Goal: Task Accomplishment & Management: Use online tool/utility

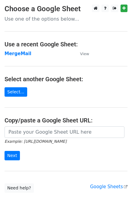
click at [18, 57] on td "MergeMail" at bounding box center [40, 53] width 70 height 7
click at [18, 54] on strong "MergeMail" at bounding box center [18, 53] width 27 height 5
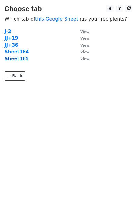
click at [20, 60] on strong "Sheet165" at bounding box center [17, 58] width 24 height 5
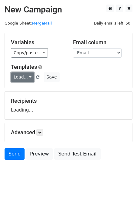
click at [29, 73] on link "Load..." at bounding box center [22, 76] width 23 height 9
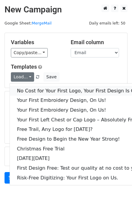
click at [40, 92] on link "No Cost for Your First Logo, Your First Design Is On Us!" at bounding box center [82, 91] width 145 height 10
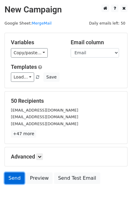
click at [8, 180] on link "Send" at bounding box center [15, 178] width 20 height 12
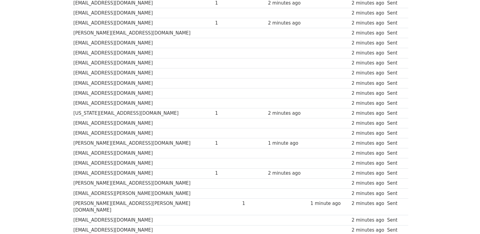
scroll to position [404, 0]
